Goal: Task Accomplishment & Management: Manage account settings

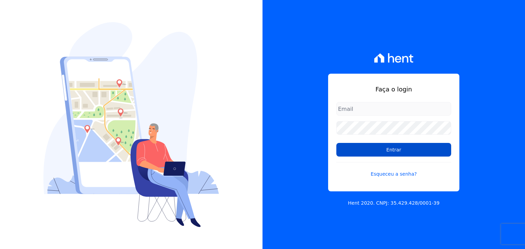
type input "matheussousa@construtoravitale.com.br"
click at [384, 152] on input "Entrar" at bounding box center [393, 150] width 115 height 14
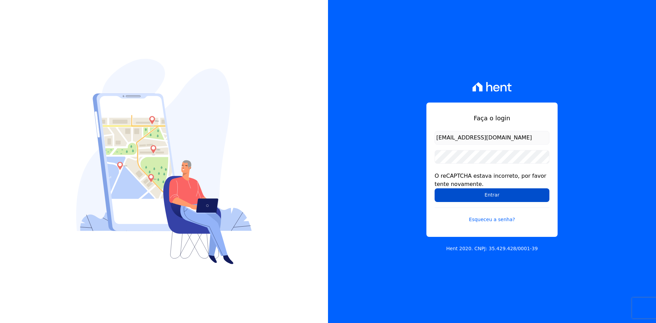
click at [485, 195] on input "Entrar" at bounding box center [491, 195] width 115 height 14
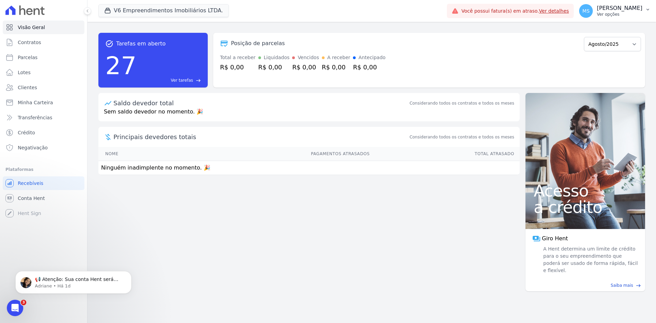
click at [617, 11] on p "Matheus Sousa" at bounding box center [619, 8] width 45 height 7
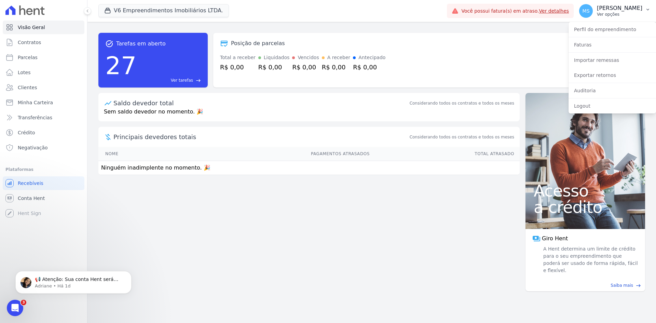
click at [616, 13] on p "Ver opções" at bounding box center [619, 14] width 45 height 5
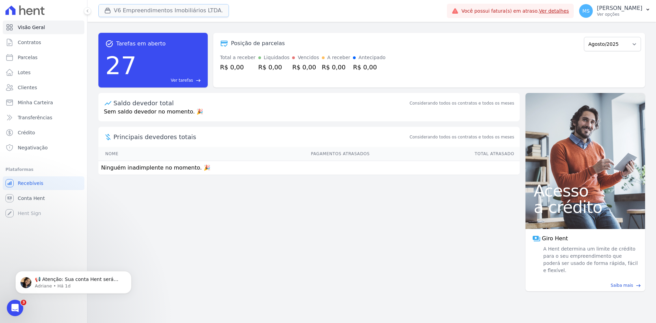
click at [134, 13] on button "V6 Empreendimentos Imobiliários LTDA." at bounding box center [163, 10] width 130 height 13
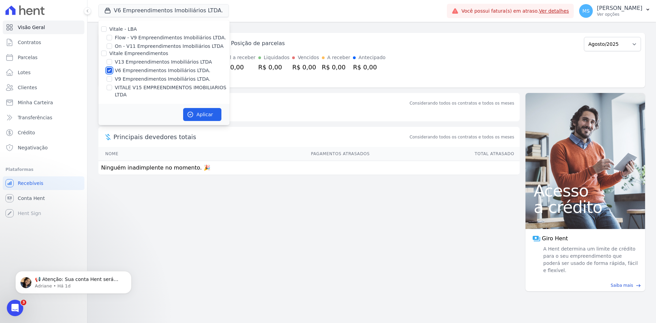
click at [109, 69] on input "V6 Empreendimentos Imobiliários LTDA." at bounding box center [109, 70] width 5 height 5
checkbox input "false"
click at [110, 61] on input "V13 Empreendimentos Imobiliários LTDA" at bounding box center [109, 61] width 5 height 5
checkbox input "true"
click at [110, 86] on input "VITALE V15 EMPREENDIMENTOS IMOBILIARIOS LTDA" at bounding box center [109, 87] width 5 height 5
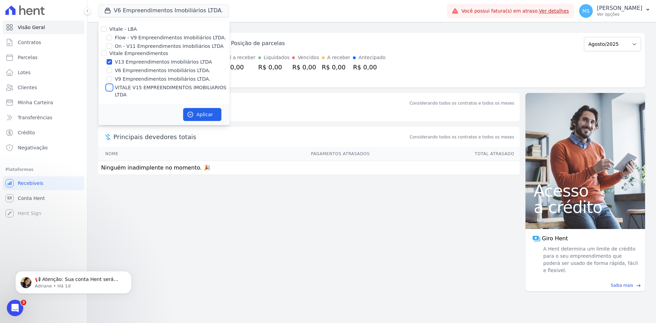
checkbox input "true"
click at [206, 108] on button "Aplicar" at bounding box center [202, 114] width 38 height 13
click at [639, 6] on p "[PERSON_NAME]" at bounding box center [619, 8] width 45 height 7
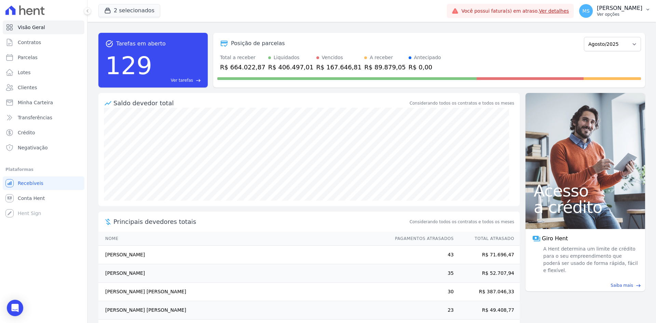
click at [620, 9] on p "[PERSON_NAME]" at bounding box center [619, 8] width 45 height 7
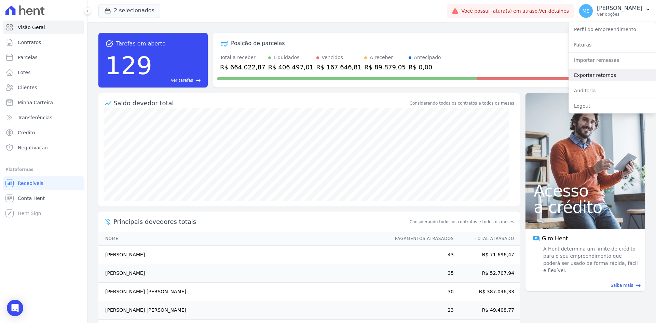
click at [599, 72] on link "Exportar retornos" at bounding box center [611, 75] width 87 height 12
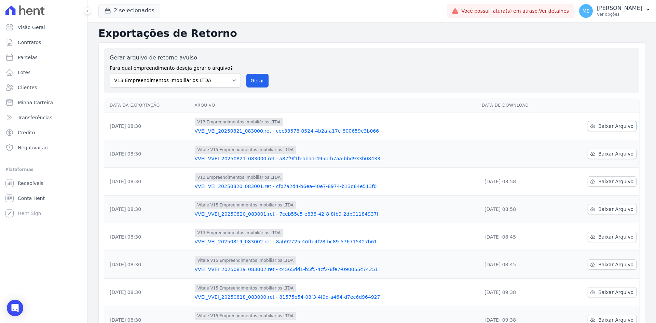
click at [601, 125] on span "Baixar Arquivo" at bounding box center [615, 126] width 35 height 7
click at [606, 152] on span "Baixar Arquivo" at bounding box center [615, 153] width 35 height 7
click at [25, 57] on span "Parcelas" at bounding box center [28, 57] width 20 height 7
select select
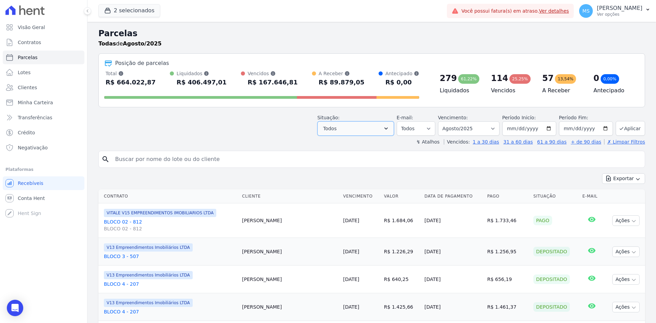
drag, startPoint x: 335, startPoint y: 129, endPoint x: 337, endPoint y: 135, distance: 6.0
click at [336, 129] on span "Todos" at bounding box center [329, 128] width 13 height 8
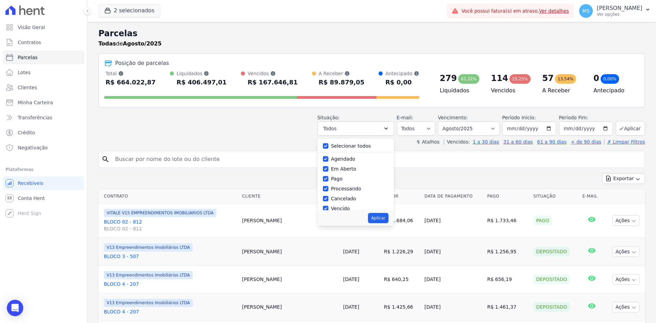
click at [338, 147] on label "Selecionar todos" at bounding box center [351, 145] width 40 height 5
click at [328, 147] on input "Selecionar todos" at bounding box center [325, 145] width 5 height 5
checkbox input "false"
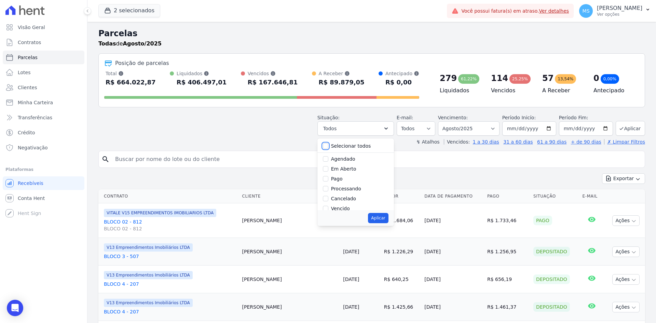
checkbox input "false"
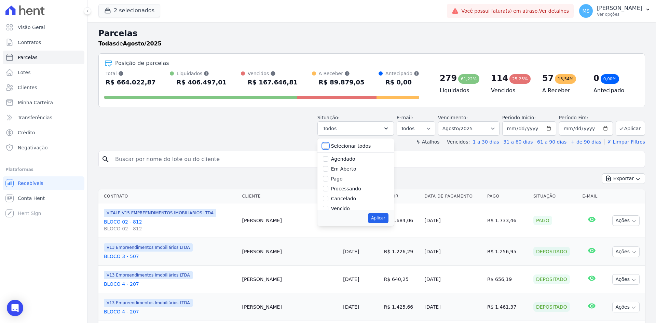
checkbox input "false"
click at [342, 177] on label "Pago" at bounding box center [337, 178] width 12 height 5
click at [328, 177] on input "Pago" at bounding box center [325, 178] width 5 height 5
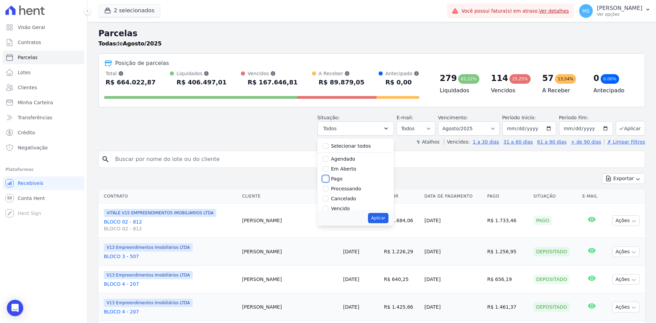
checkbox input "true"
click at [345, 189] on label "Processando" at bounding box center [346, 188] width 30 height 5
click at [328, 189] on input "Processando" at bounding box center [325, 188] width 5 height 5
checkbox input "true"
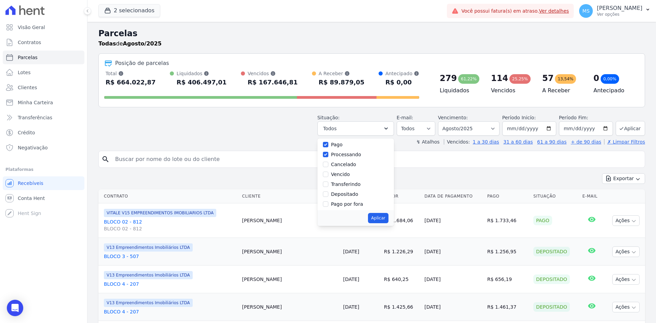
click at [346, 187] on label "Transferindo" at bounding box center [346, 183] width 30 height 5
click at [328, 187] on input "Transferindo" at bounding box center [325, 183] width 5 height 5
checkbox input "true"
click at [347, 196] on label "Depositado" at bounding box center [344, 193] width 27 height 5
click at [328, 196] on input "Depositado" at bounding box center [325, 193] width 5 height 5
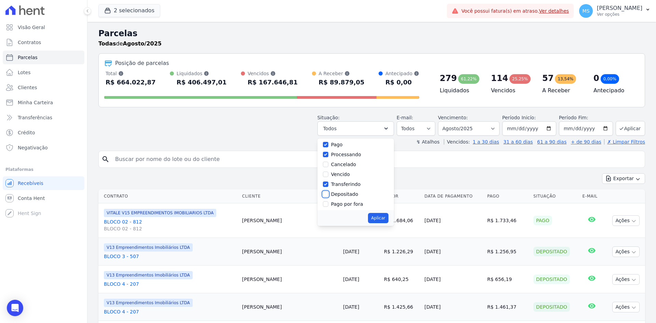
checkbox input "true"
click at [381, 215] on button "Aplicar" at bounding box center [378, 218] width 20 height 10
select select "paid"
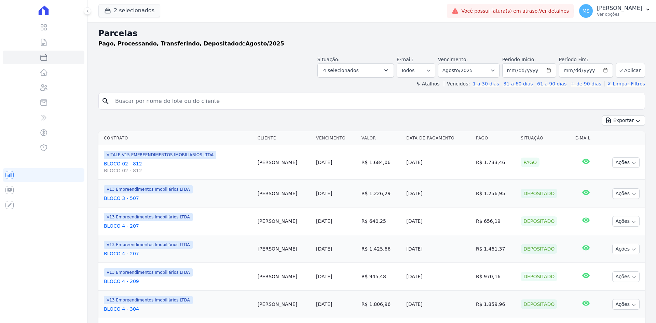
select select
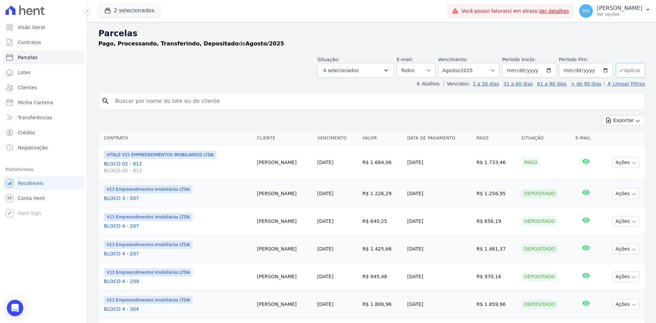
click at [624, 66] on button "Aplicar" at bounding box center [630, 70] width 29 height 15
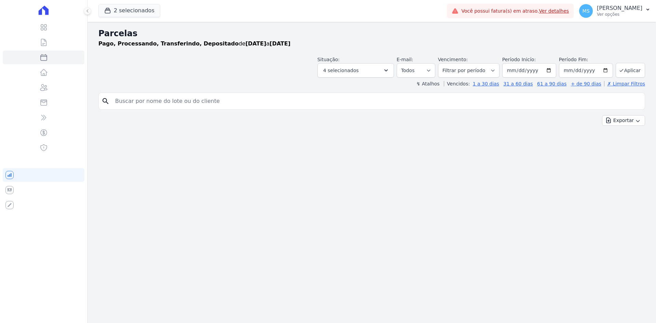
select select
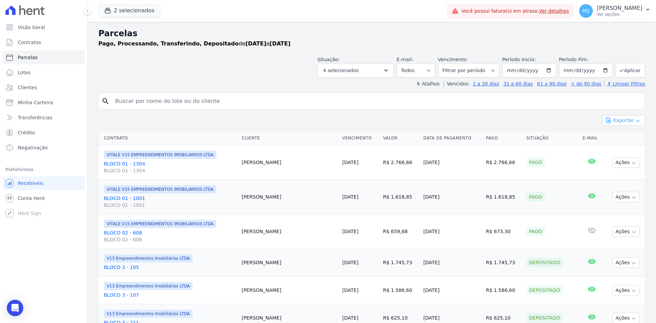
click at [614, 120] on button "Exportar" at bounding box center [623, 120] width 43 height 11
click at [616, 149] on span "Exportar CSV" at bounding box center [623, 148] width 36 height 7
